Goal: Task Accomplishment & Management: Manage account settings

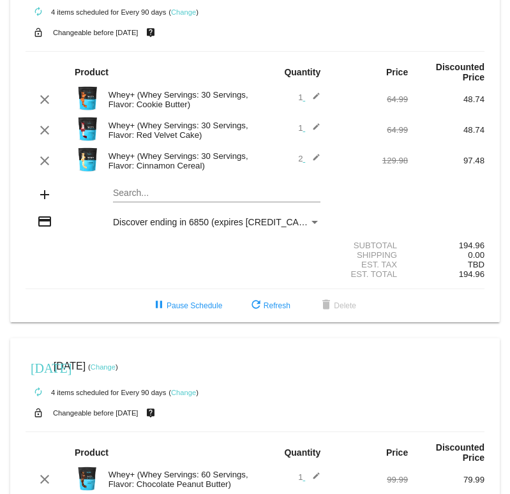
scroll to position [47, 0]
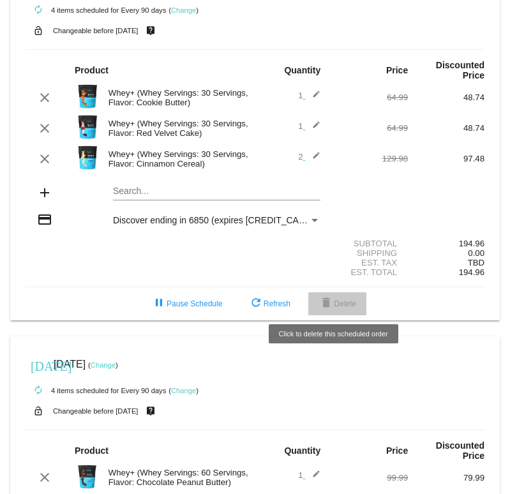
click at [343, 301] on span "delete Delete" at bounding box center [337, 303] width 38 height 9
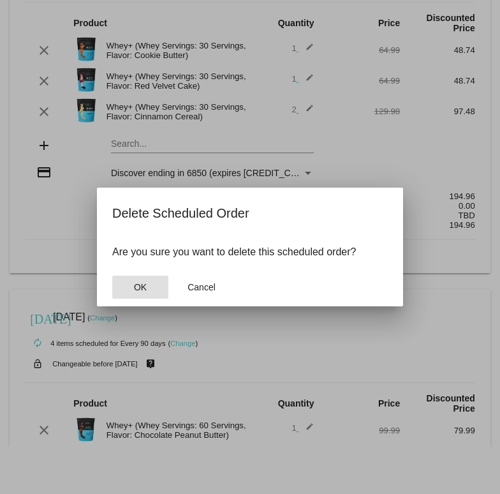
click at [136, 286] on span "OK" at bounding box center [140, 287] width 13 height 10
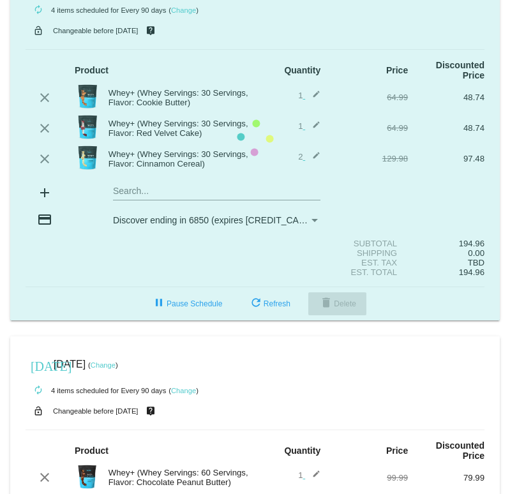
scroll to position [0, 0]
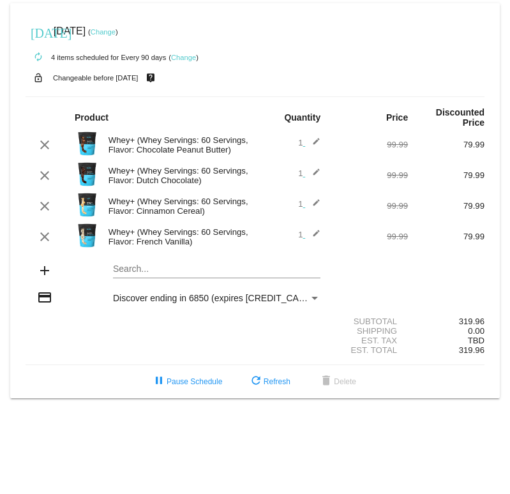
click at [115, 35] on link "Change" at bounding box center [103, 32] width 25 height 8
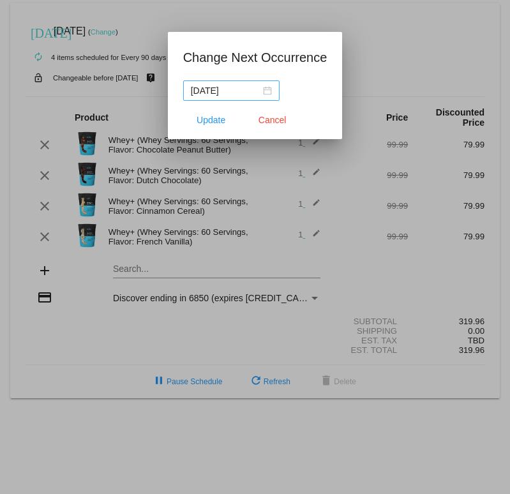
click at [271, 92] on div "[DATE]" at bounding box center [231, 91] width 81 height 14
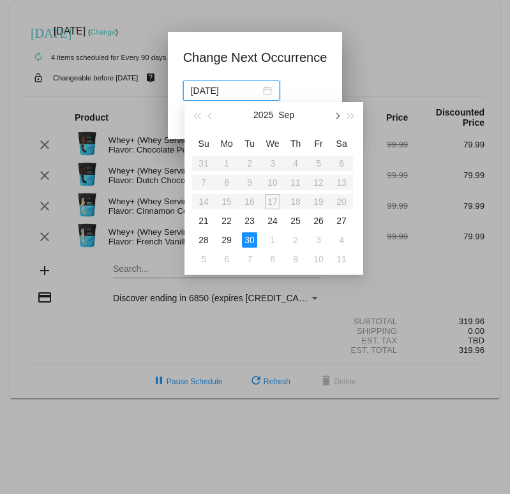
click at [338, 119] on button "button" at bounding box center [336, 115] width 14 height 26
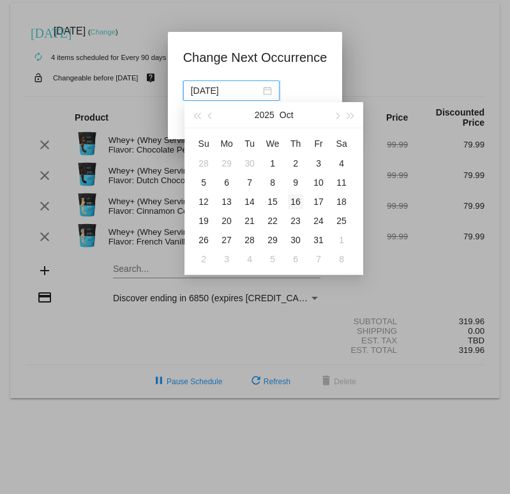
click at [297, 201] on div "16" at bounding box center [295, 201] width 15 height 15
type input "[DATE]"
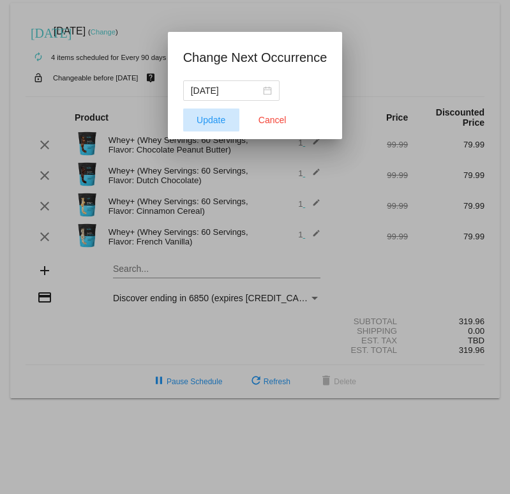
click at [204, 116] on span "Update" at bounding box center [211, 120] width 29 height 10
